Goal: Navigation & Orientation: Find specific page/section

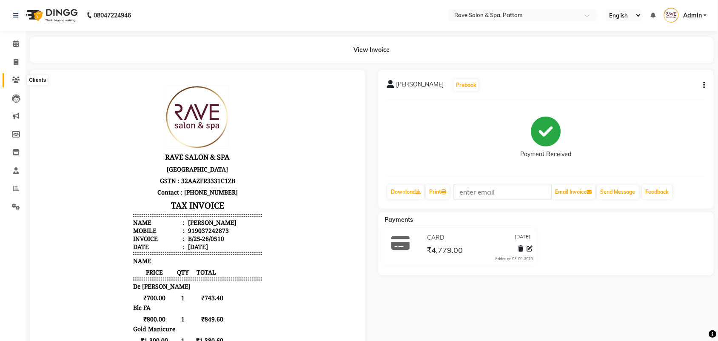
click at [15, 83] on icon at bounding box center [16, 80] width 8 height 6
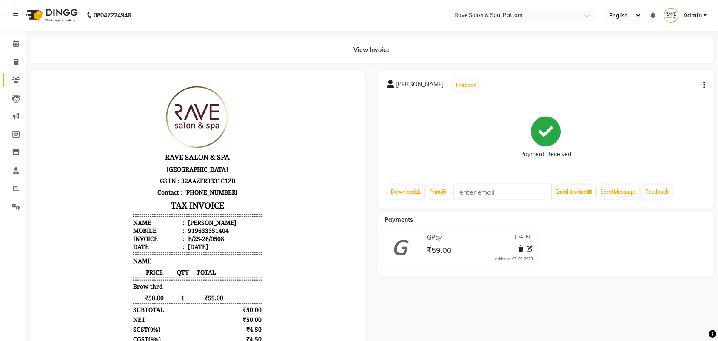
click at [23, 76] on span at bounding box center [16, 80] width 15 height 10
